Goal: Task Accomplishment & Management: Manage account settings

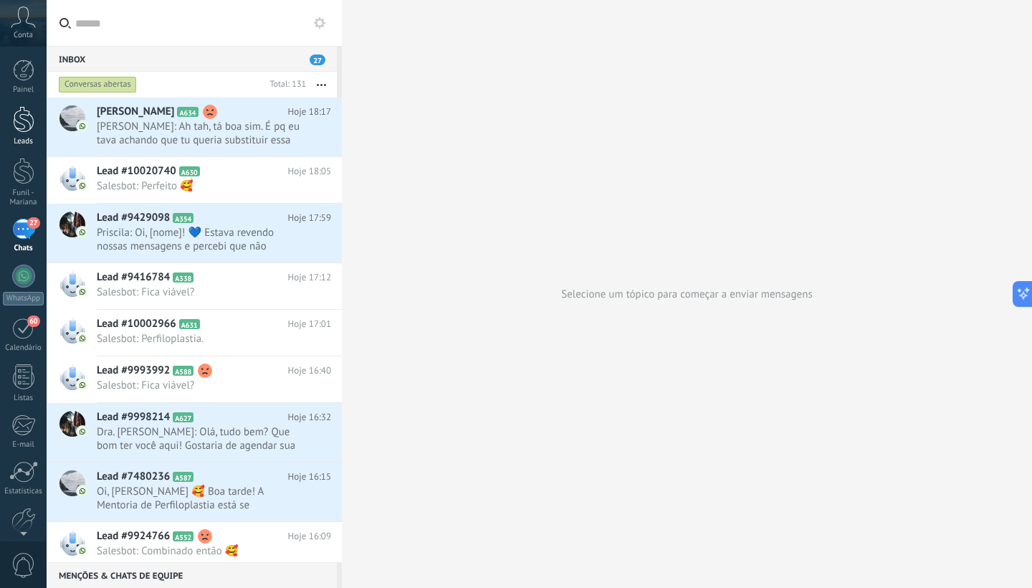
click at [30, 126] on div at bounding box center [24, 119] width 22 height 27
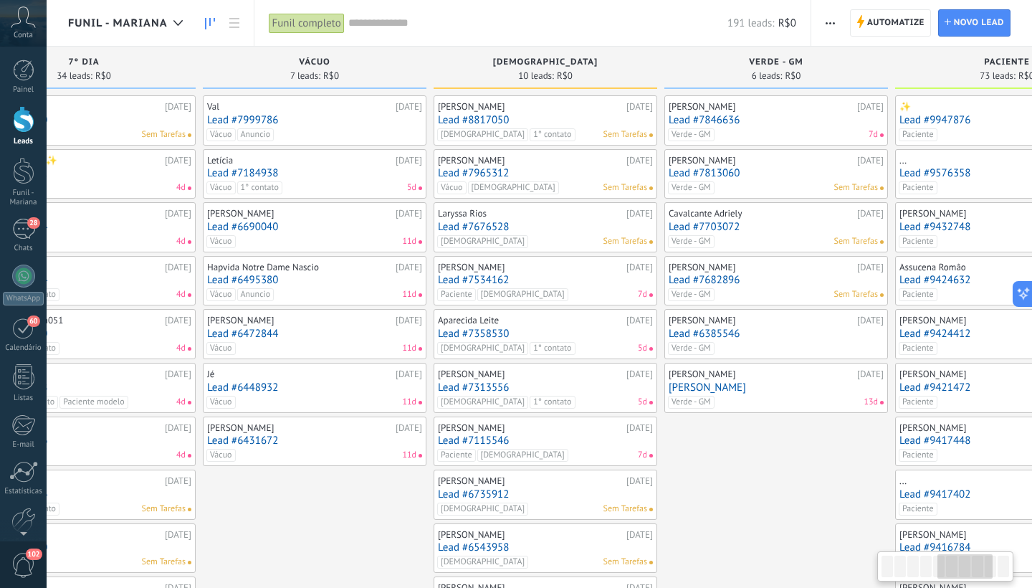
scroll to position [0, 1030]
